Goal: Communication & Community: Answer question/provide support

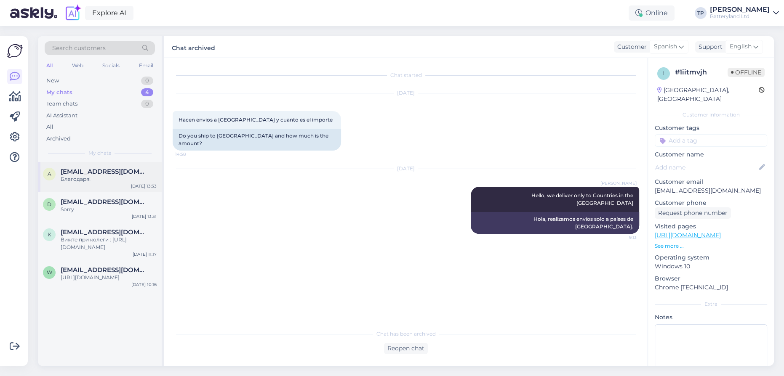
click at [70, 185] on div "a [EMAIL_ADDRESS][DOMAIN_NAME] Благодаря! [DATE] 13:33" at bounding box center [100, 177] width 124 height 30
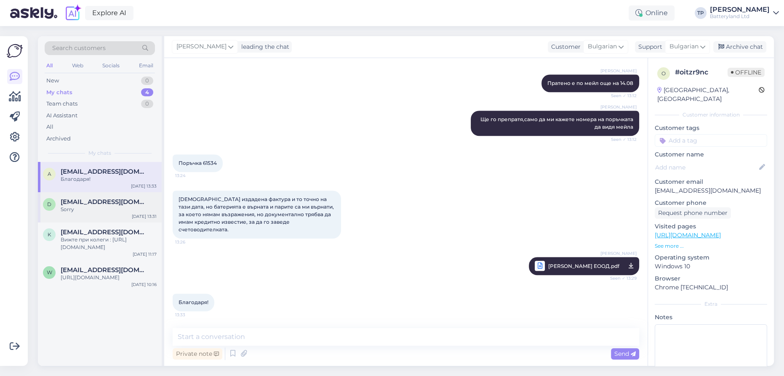
click at [75, 207] on div "[EMAIL_ADDRESS][DOMAIN_NAME] Sorry" at bounding box center [109, 205] width 96 height 15
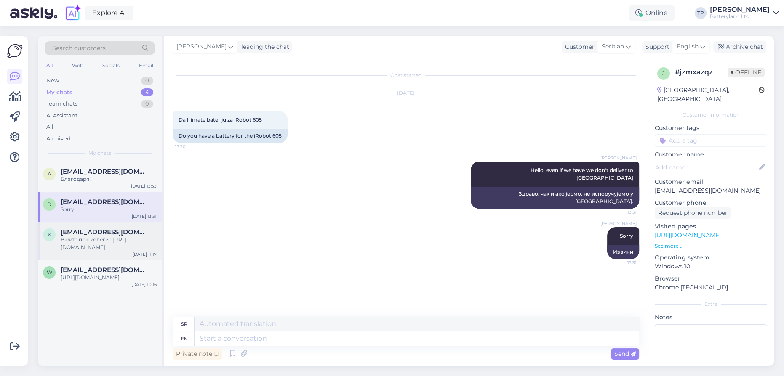
scroll to position [0, 0]
click at [82, 170] on span "[EMAIL_ADDRESS][DOMAIN_NAME]" at bounding box center [105, 172] width 88 height 8
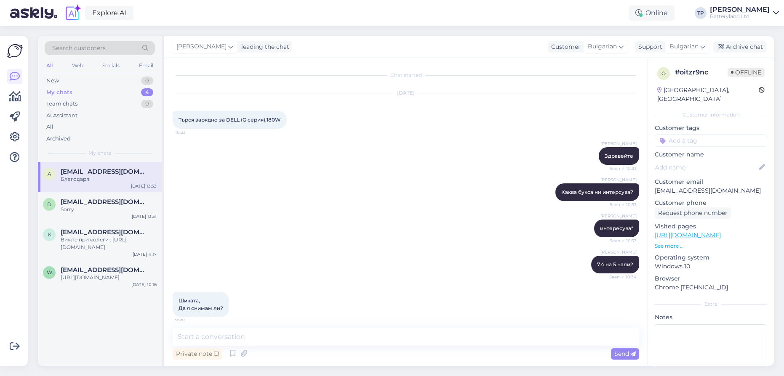
scroll to position [973, 0]
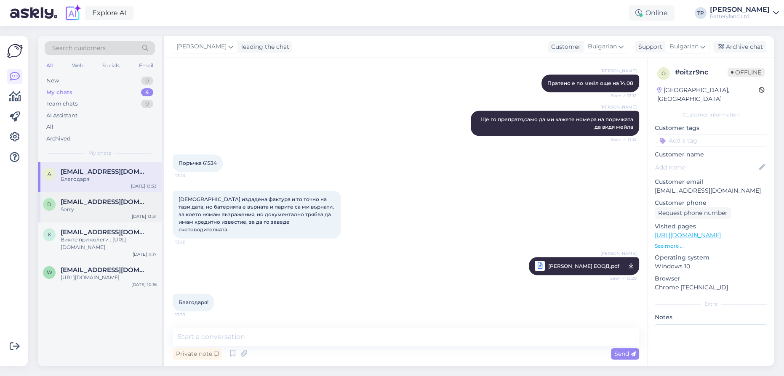
click at [89, 207] on div "[EMAIL_ADDRESS][DOMAIN_NAME] Sorry" at bounding box center [109, 205] width 96 height 15
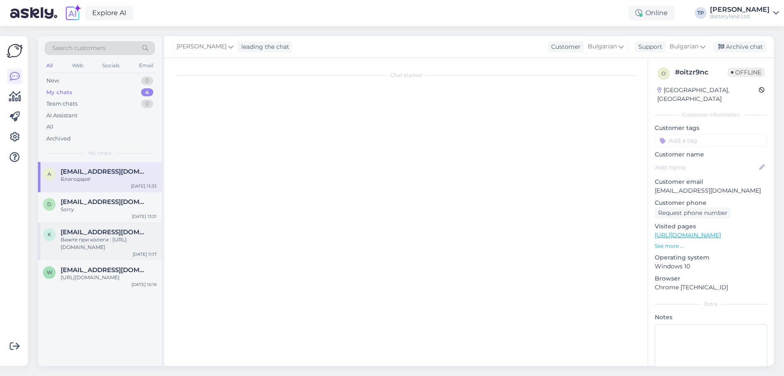
scroll to position [0, 0]
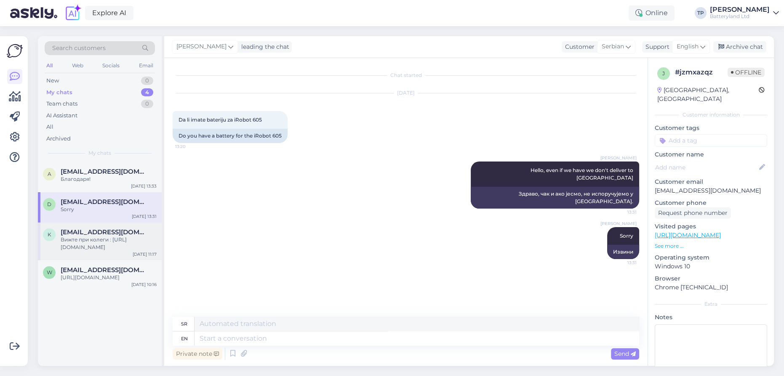
click at [88, 229] on span "[EMAIL_ADDRESS][DOMAIN_NAME]" at bounding box center [105, 233] width 88 height 8
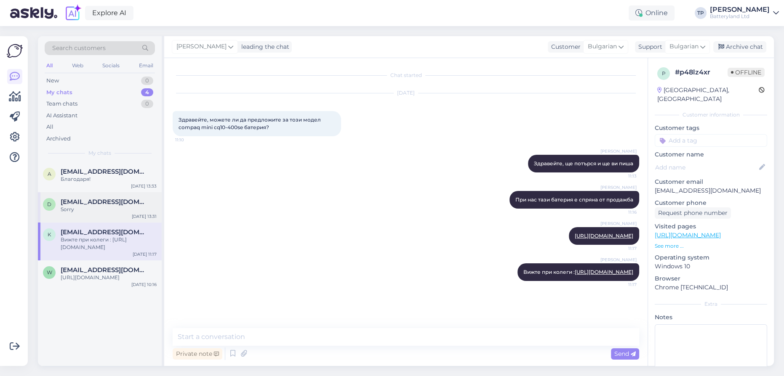
click at [91, 193] on div "d [PERSON_NAME][EMAIL_ADDRESS][DOMAIN_NAME] Sorry [DATE] 13:31" at bounding box center [100, 207] width 124 height 30
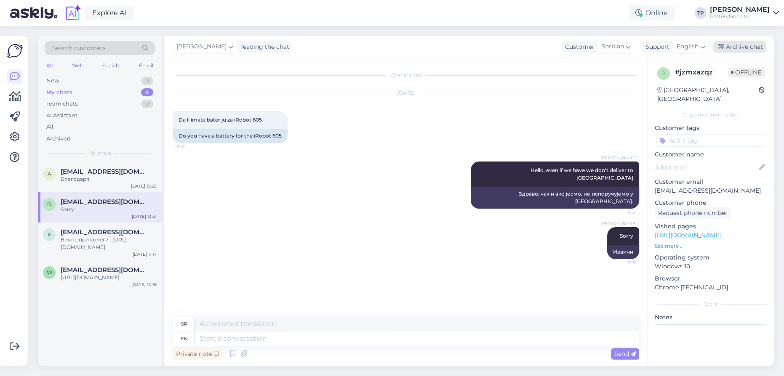
click at [745, 50] on div "Archive chat" at bounding box center [739, 46] width 53 height 11
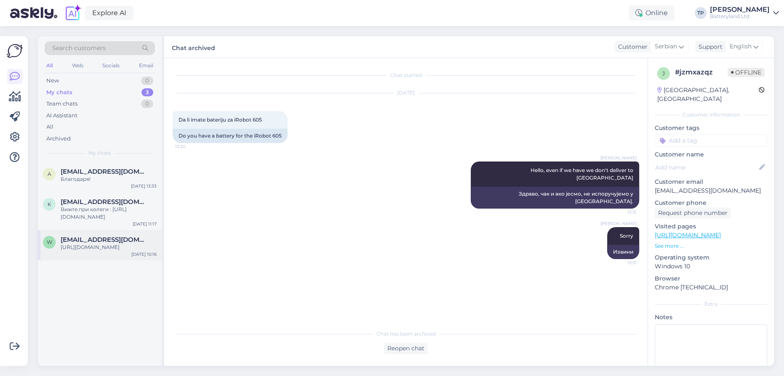
click at [113, 236] on span "[EMAIL_ADDRESS][DOMAIN_NAME]" at bounding box center [105, 240] width 88 height 8
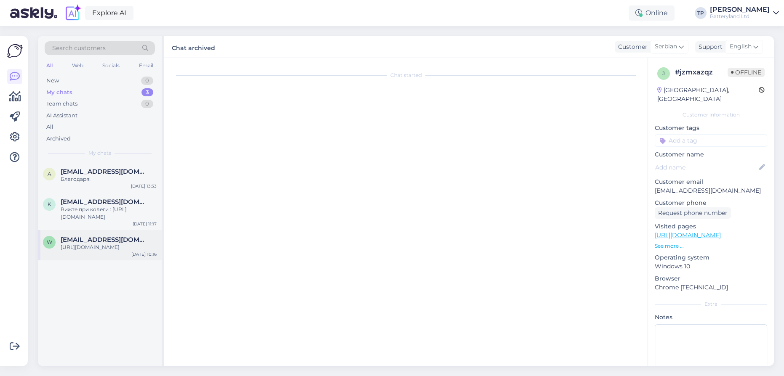
scroll to position [21, 0]
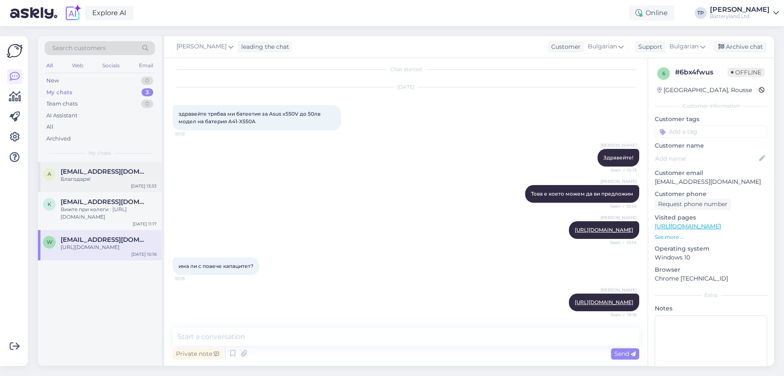
click at [118, 170] on div "[EMAIL_ADDRESS][DOMAIN_NAME]" at bounding box center [109, 172] width 96 height 8
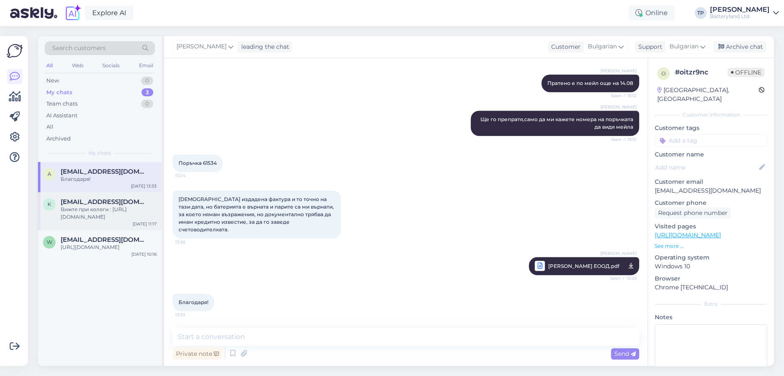
click at [67, 198] on span "[EMAIL_ADDRESS][DOMAIN_NAME]" at bounding box center [105, 202] width 88 height 8
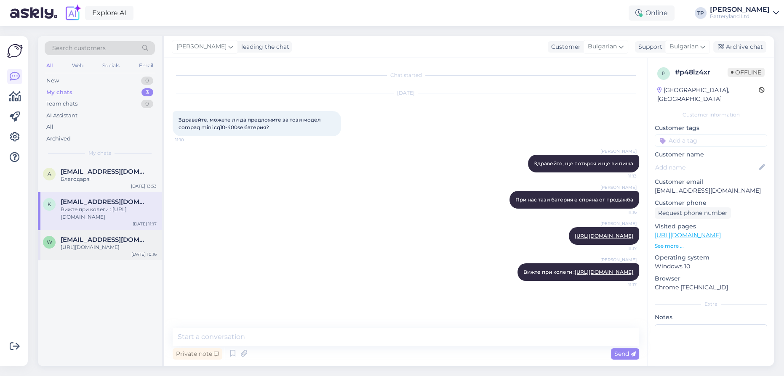
click at [85, 236] on div "[EMAIL_ADDRESS][DOMAIN_NAME] [URL][DOMAIN_NAME]" at bounding box center [109, 243] width 96 height 15
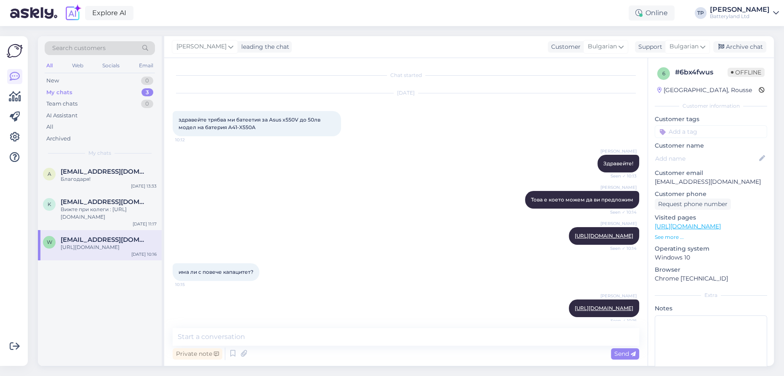
scroll to position [21, 0]
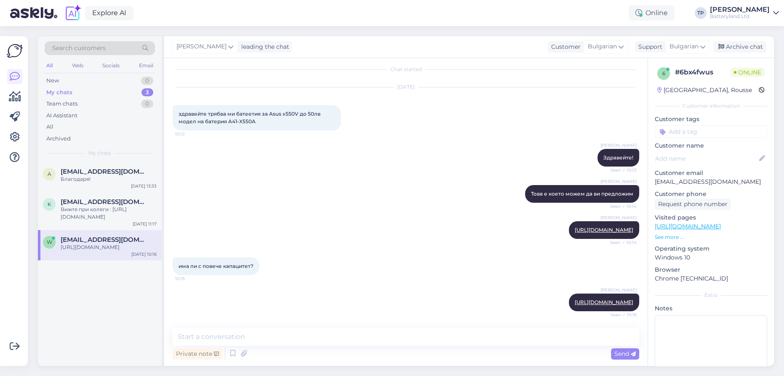
click at [121, 92] on div "My chats 3" at bounding box center [100, 93] width 110 height 12
click at [94, 173] on span "[EMAIL_ADDRESS][DOMAIN_NAME]" at bounding box center [105, 172] width 88 height 8
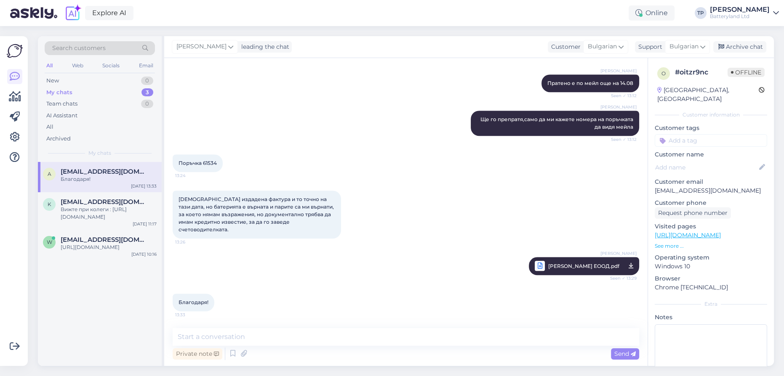
drag, startPoint x: 743, startPoint y: 48, endPoint x: 416, endPoint y: 97, distance: 330.8
click at [741, 45] on div "Archive chat" at bounding box center [739, 46] width 53 height 11
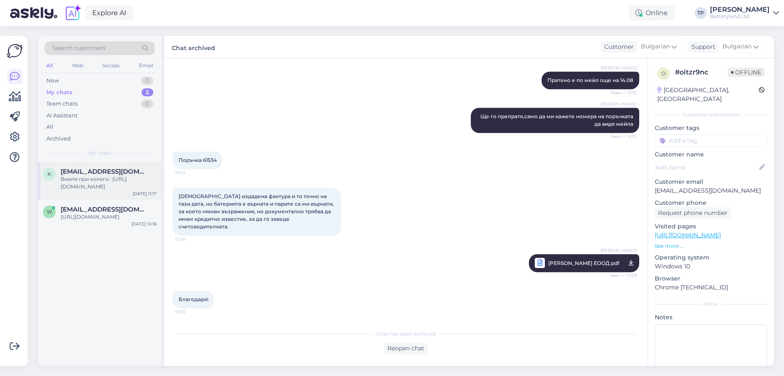
click at [90, 173] on span "[EMAIL_ADDRESS][DOMAIN_NAME]" at bounding box center [105, 172] width 88 height 8
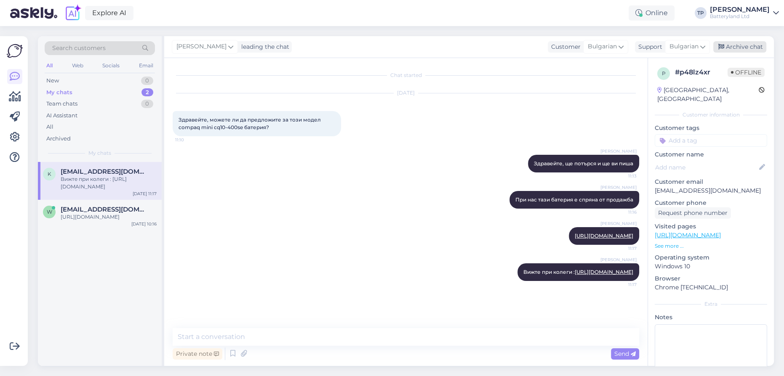
click at [743, 44] on div "Archive chat" at bounding box center [739, 46] width 53 height 11
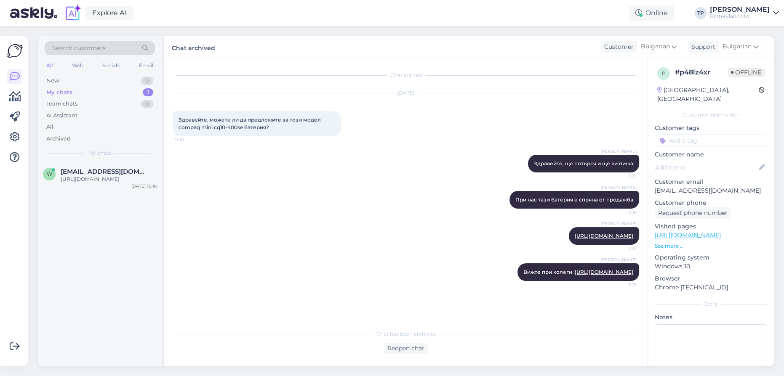
click at [130, 158] on div "Search customers All Web Socials Email New 0 My chats 1 Team chats 0 AI Assista…" at bounding box center [100, 99] width 124 height 126
click at [108, 176] on div "[EMAIL_ADDRESS][DOMAIN_NAME] [URL][DOMAIN_NAME]" at bounding box center [109, 175] width 96 height 15
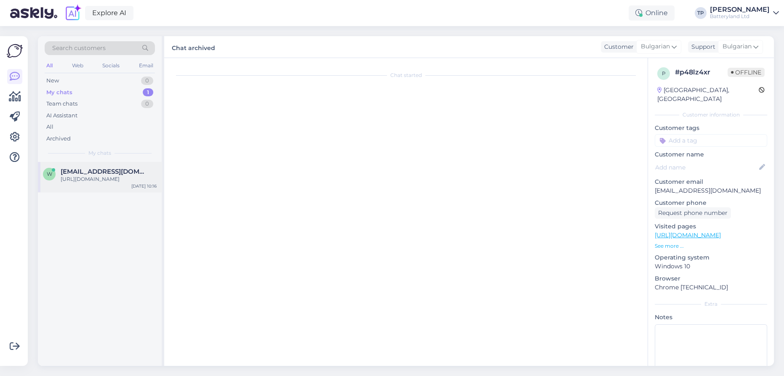
scroll to position [21, 0]
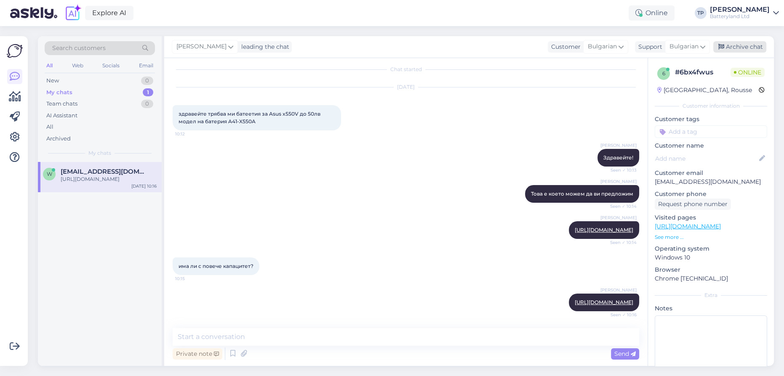
click at [751, 44] on div "Archive chat" at bounding box center [739, 46] width 53 height 11
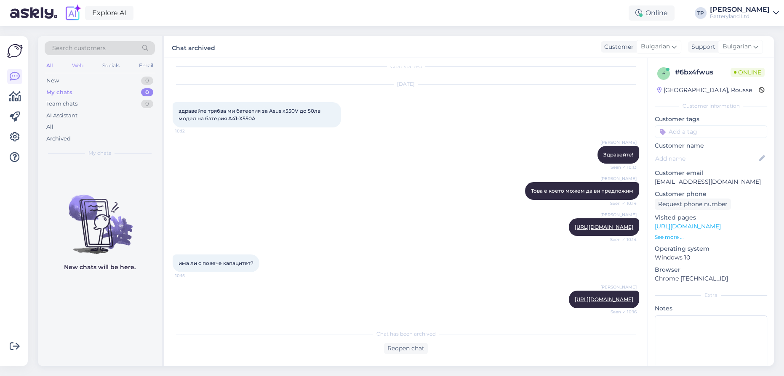
click at [78, 66] on div "Web" at bounding box center [77, 65] width 15 height 11
click at [73, 92] on div "My chats 0" at bounding box center [100, 93] width 110 height 12
